Goal: Task Accomplishment & Management: Use online tool/utility

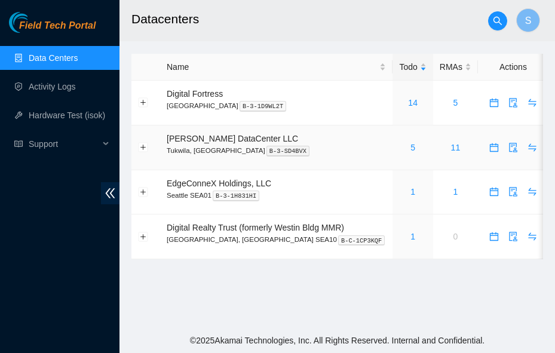
click at [399, 148] on div "5" at bounding box center [412, 147] width 27 height 13
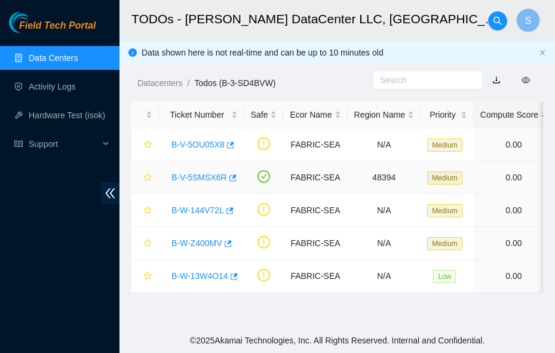
click at [211, 182] on link "B-V-5SMSX6R" at bounding box center [199, 178] width 56 height 10
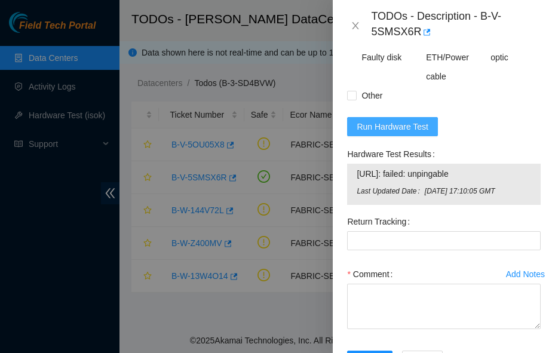
scroll to position [788, 0]
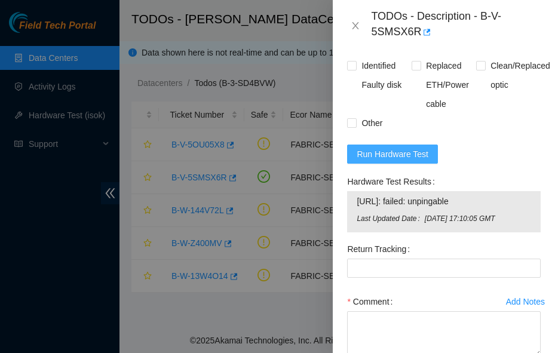
click at [395, 161] on span "Run Hardware Test" at bounding box center [393, 154] width 72 height 13
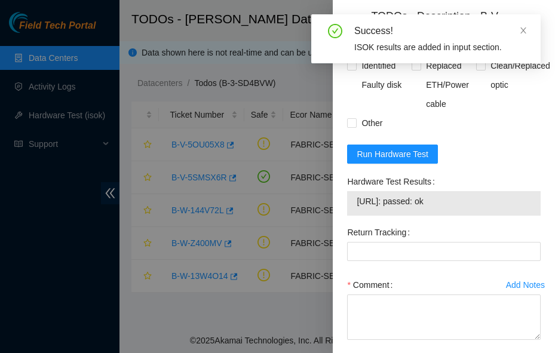
click at [527, 32] on div "Success! ISOK results are added in input section." at bounding box center [425, 38] width 229 height 49
click at [521, 27] on icon "close" at bounding box center [523, 30] width 6 height 6
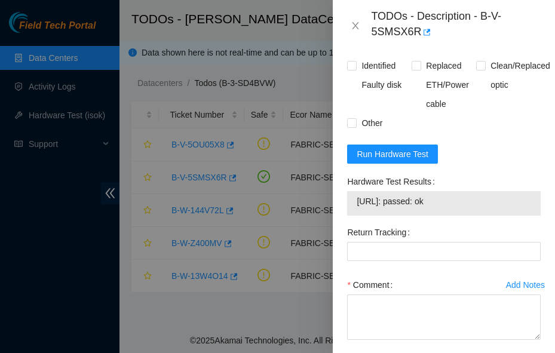
click at [251, 185] on div at bounding box center [277, 176] width 555 height 353
